Goal: Browse casually

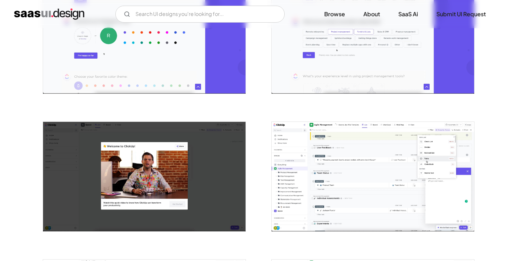
scroll to position [530, 0]
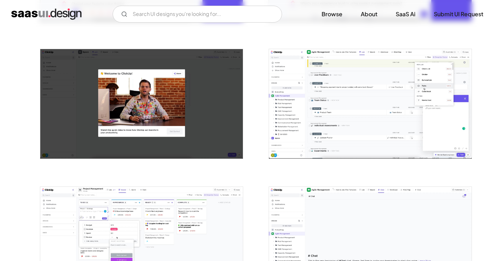
click at [335, 106] on img "open lightbox" at bounding box center [370, 103] width 203 height 109
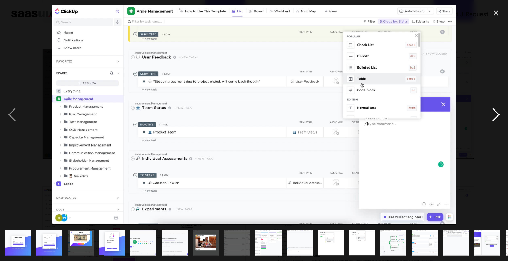
click at [495, 113] on div "next image" at bounding box center [496, 114] width 24 height 219
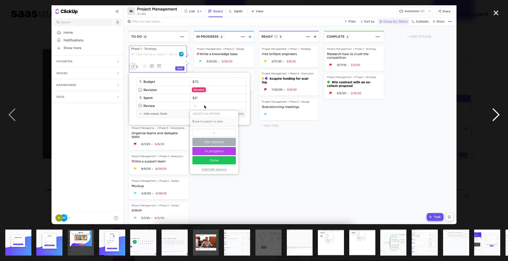
click at [490, 112] on div "next image" at bounding box center [496, 114] width 24 height 219
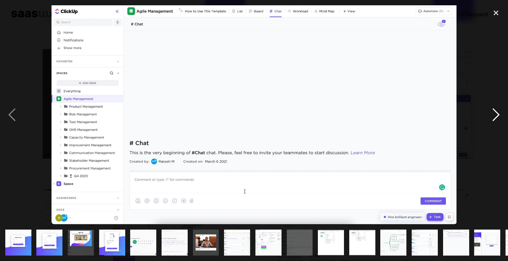
click at [499, 125] on div "next image" at bounding box center [496, 114] width 24 height 219
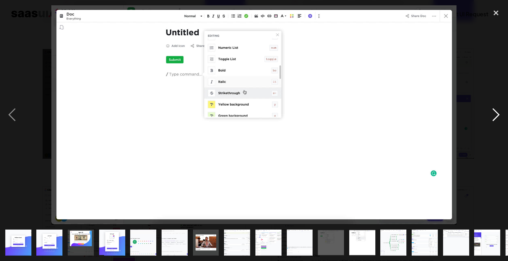
click at [495, 117] on div "next image" at bounding box center [496, 114] width 24 height 219
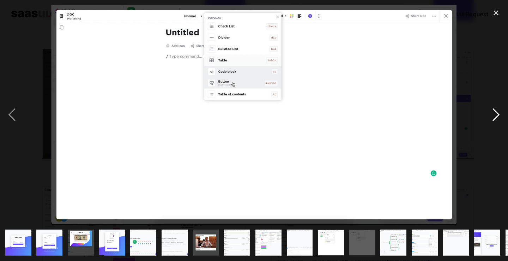
click at [495, 117] on div "next image" at bounding box center [496, 114] width 24 height 219
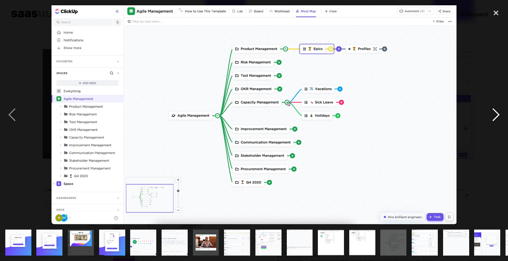
click at [495, 117] on div "next image" at bounding box center [496, 114] width 24 height 219
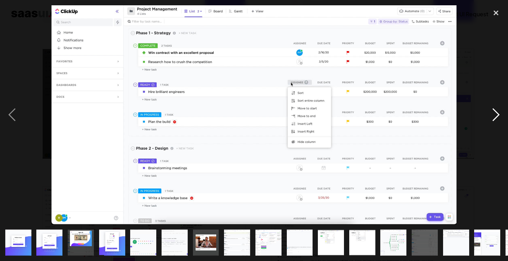
click at [499, 112] on div "next image" at bounding box center [496, 114] width 24 height 219
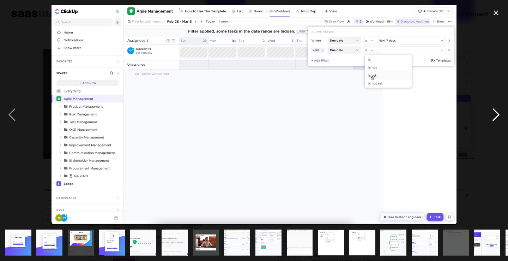
click at [499, 112] on div "next image" at bounding box center [496, 114] width 24 height 219
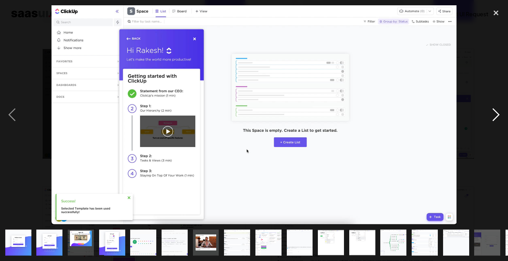
click at [503, 118] on div "next image" at bounding box center [496, 114] width 24 height 219
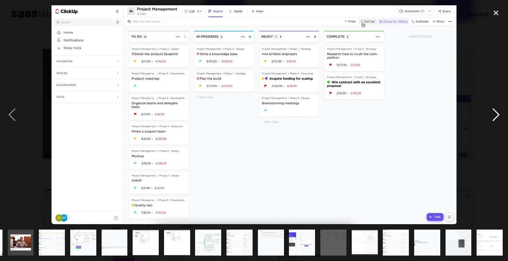
scroll to position [0, 185]
click at [496, 114] on div "next image" at bounding box center [496, 114] width 24 height 219
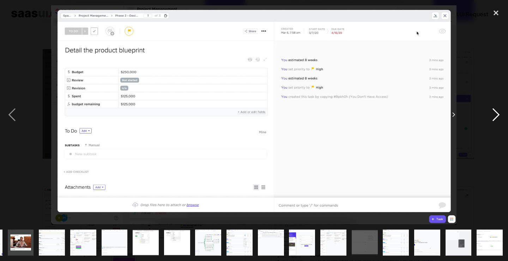
click at [496, 114] on div "next image" at bounding box center [496, 114] width 24 height 219
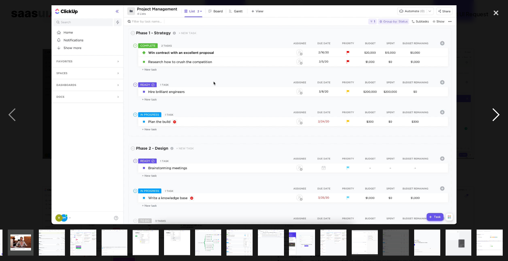
click at [496, 114] on div "next image" at bounding box center [496, 114] width 24 height 219
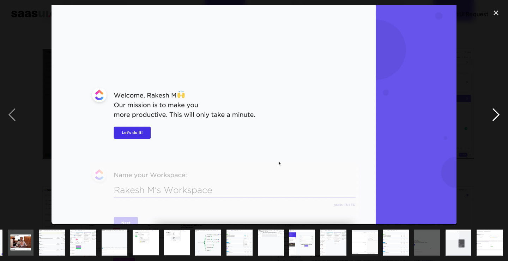
click at [496, 114] on div "next image" at bounding box center [496, 114] width 24 height 219
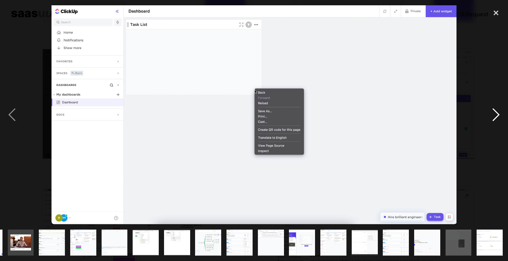
click at [496, 114] on div "next image" at bounding box center [496, 114] width 24 height 219
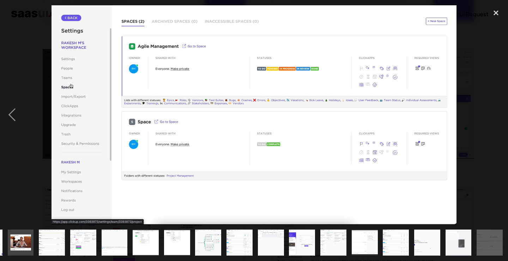
click at [496, 114] on div "next image" at bounding box center [496, 114] width 24 height 219
